Goal: Task Accomplishment & Management: Manage account settings

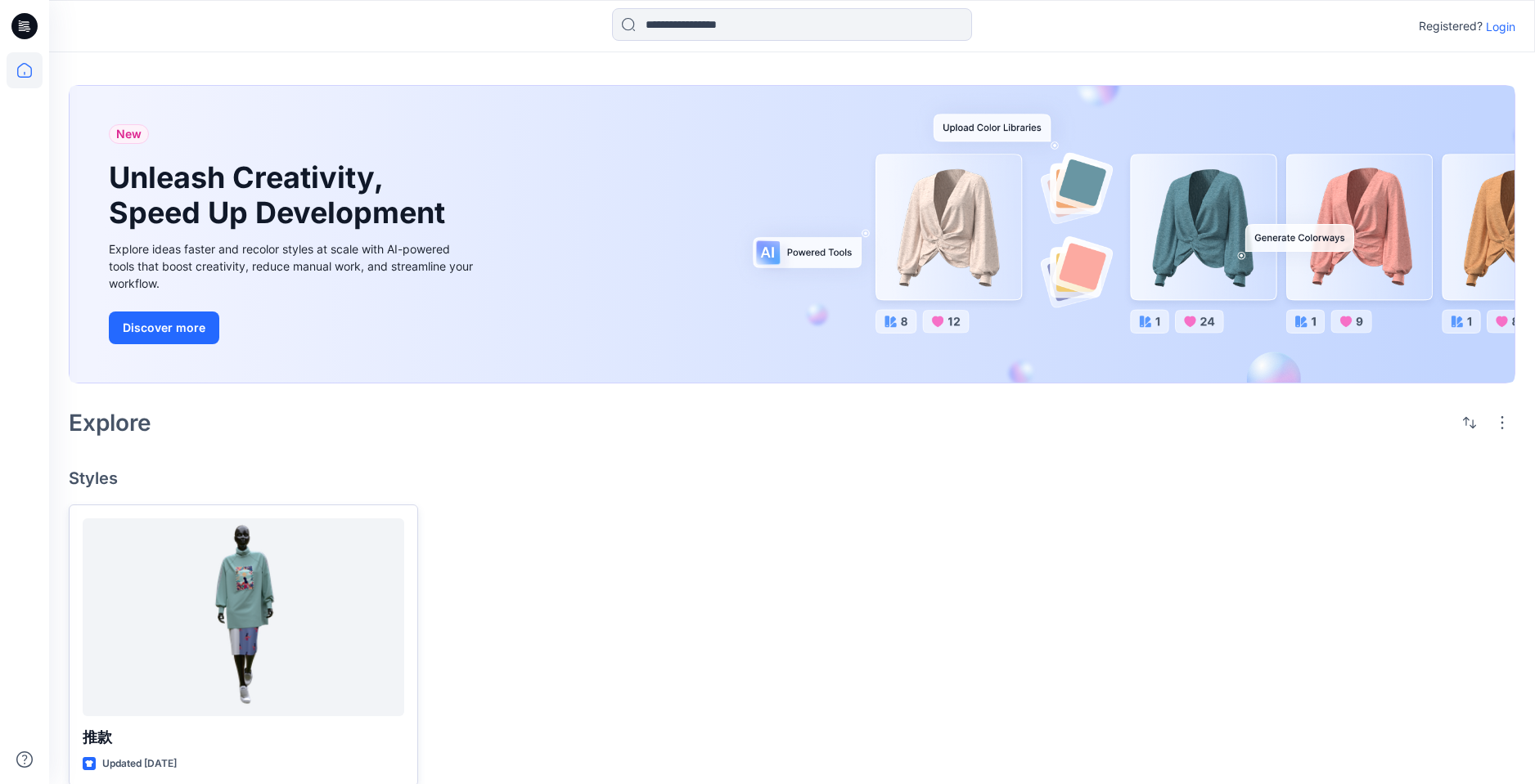
scroll to position [22, 0]
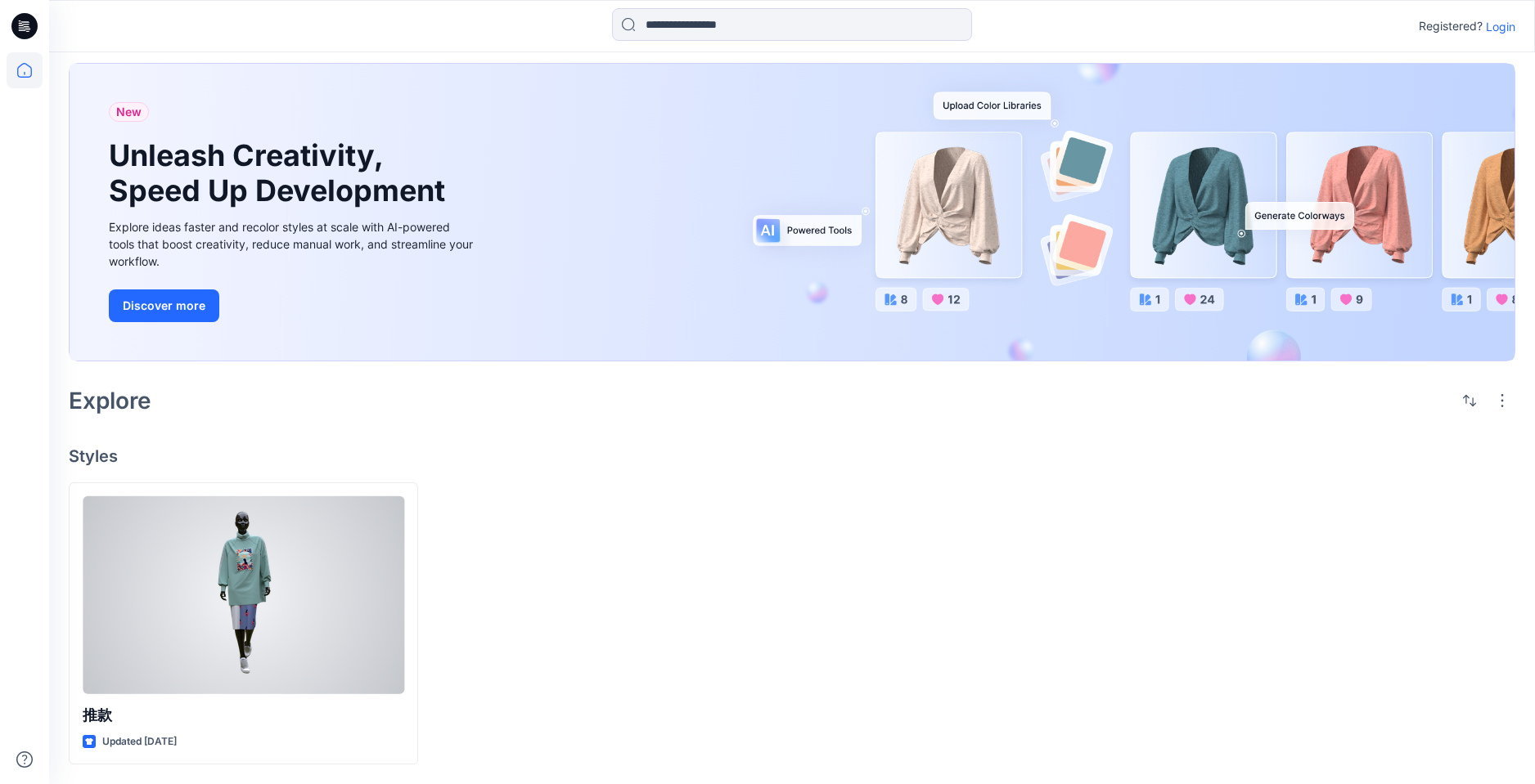
drag, startPoint x: 170, startPoint y: 621, endPoint x: 180, endPoint y: 618, distance: 10.4
click at [170, 620] on div at bounding box center [243, 595] width 321 height 198
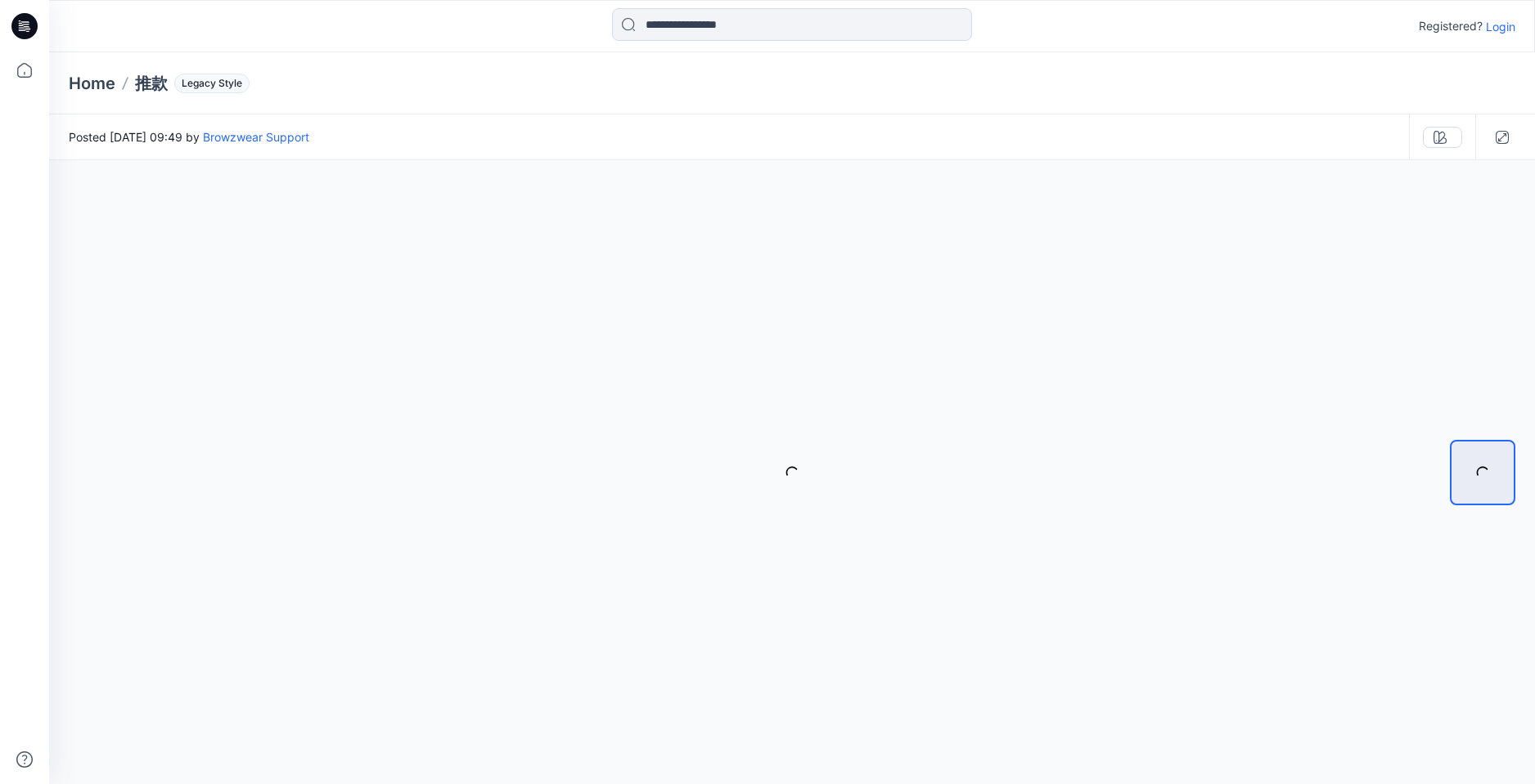
click at [1504, 23] on p "Login" at bounding box center [1501, 27] width 29 height 17
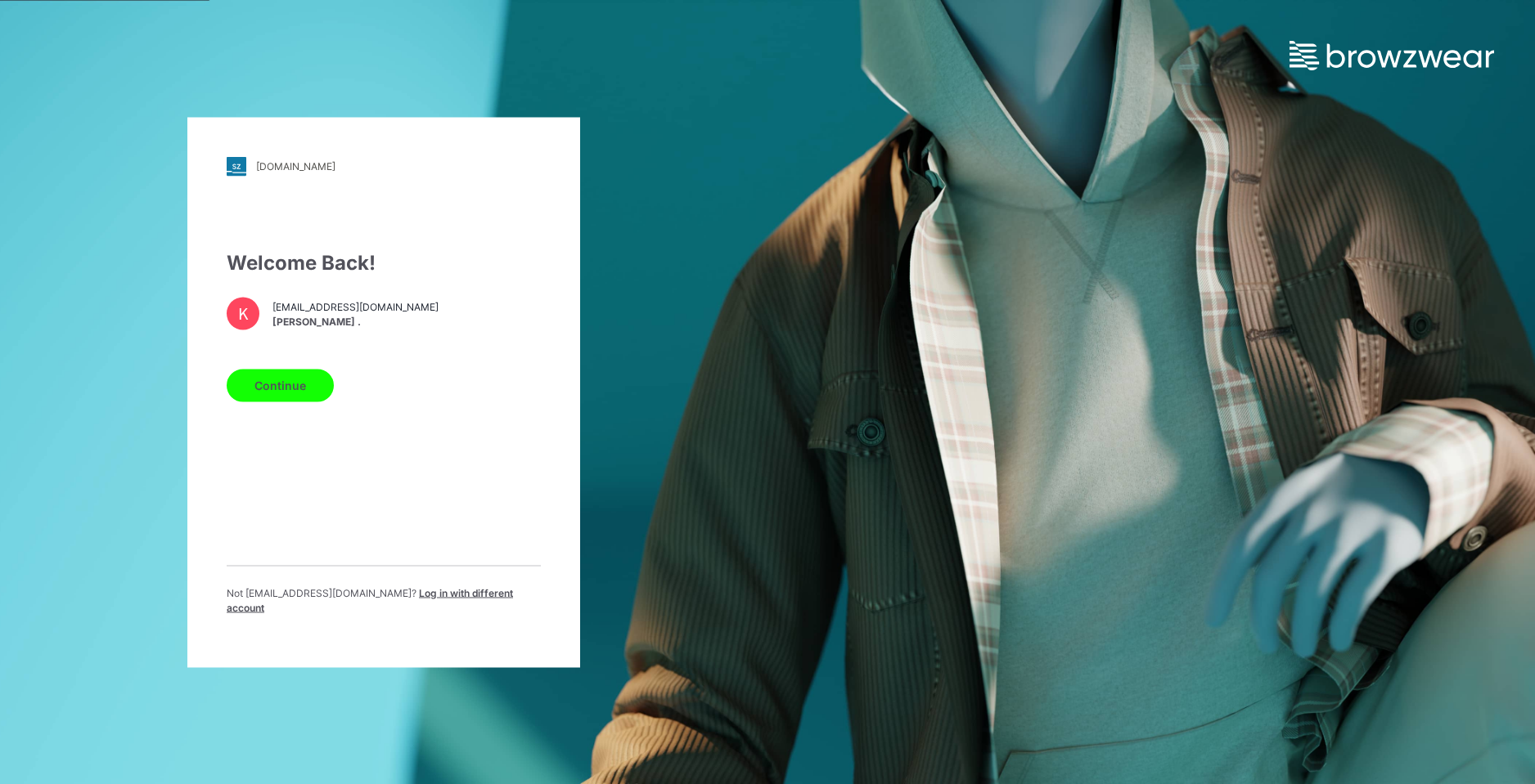
click at [296, 394] on button "Continue" at bounding box center [280, 385] width 107 height 33
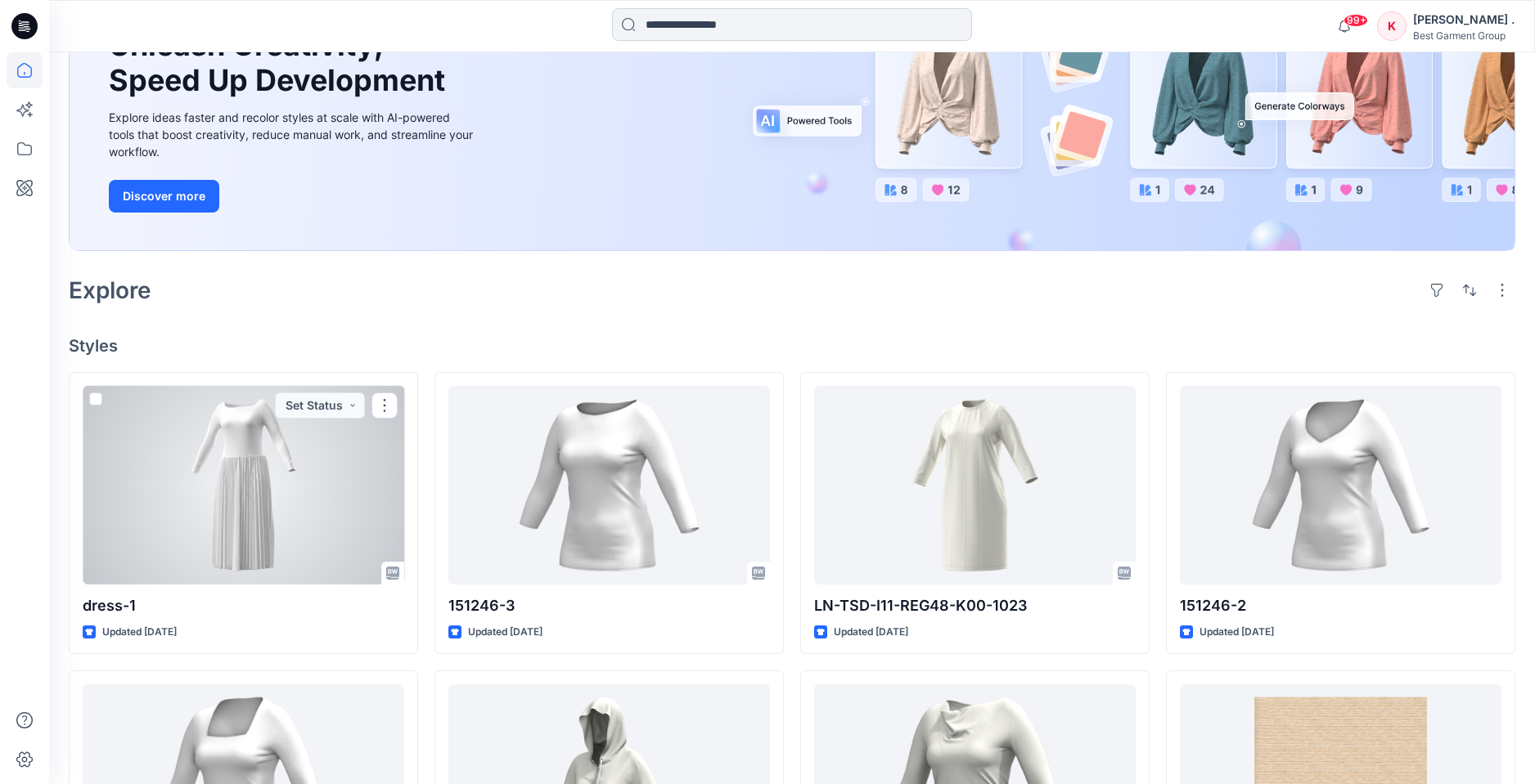
scroll to position [174, 0]
